Goal: Information Seeking & Learning: Learn about a topic

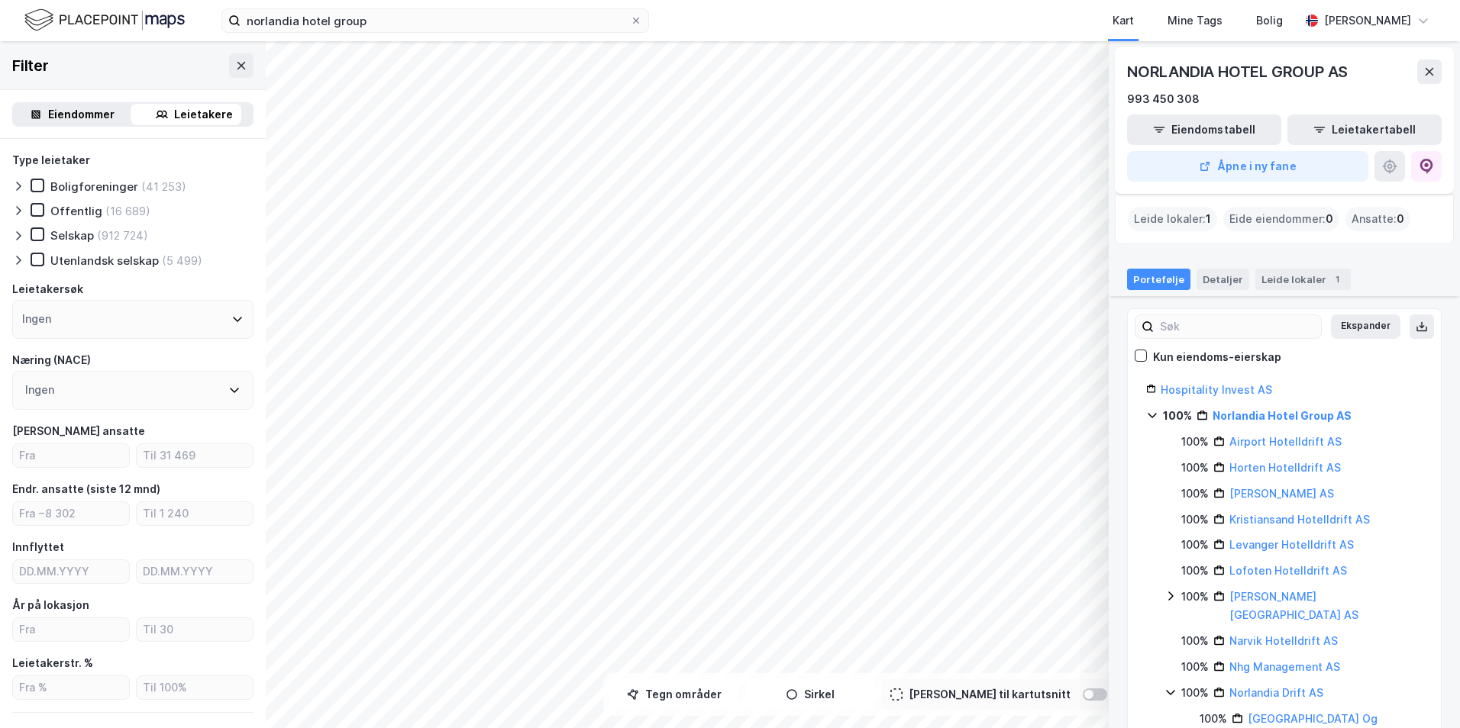
scroll to position [76, 0]
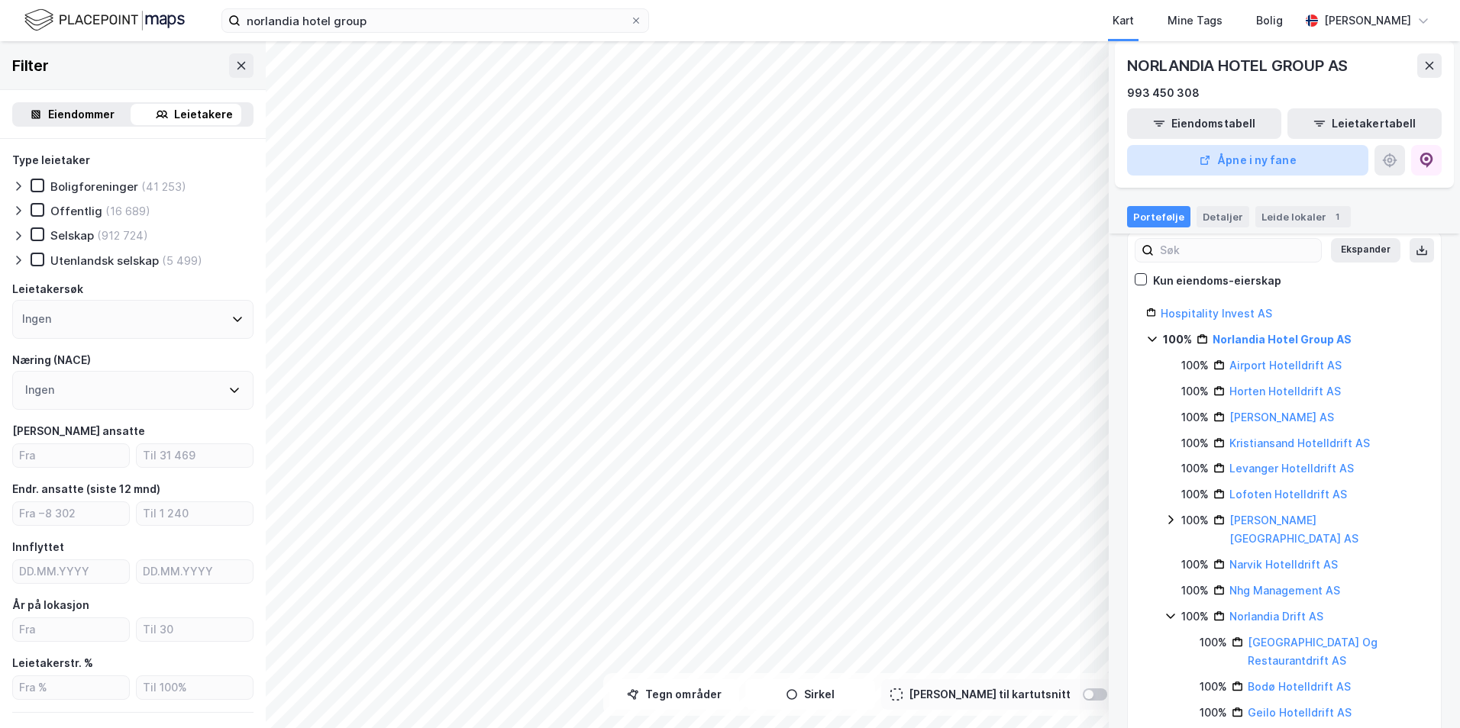
click at [1282, 160] on button "Åpne i ny fane" at bounding box center [1247, 160] width 241 height 31
